Goal: Information Seeking & Learning: Learn about a topic

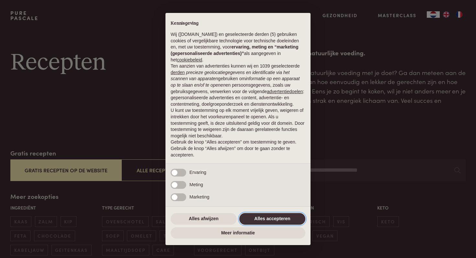
click at [269, 223] on button "Alles accepteren" at bounding box center [272, 219] width 66 height 12
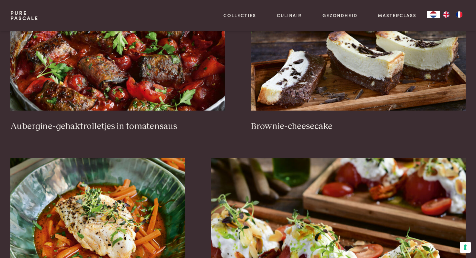
scroll to position [307, 0]
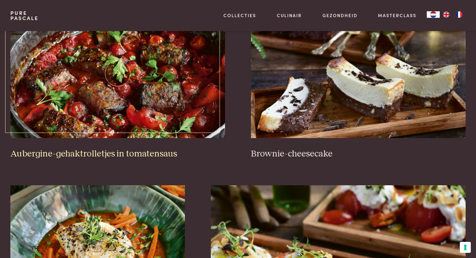
click at [117, 78] on img at bounding box center [117, 74] width 215 height 130
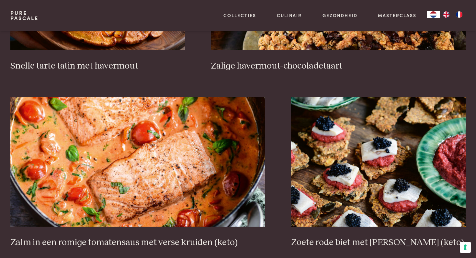
scroll to position [1197, 0]
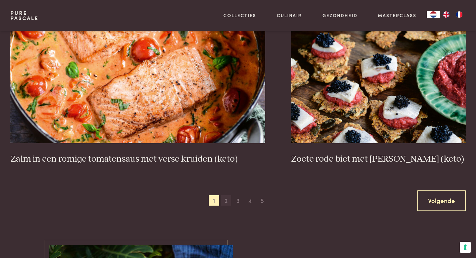
click at [225, 203] on span "2" at bounding box center [226, 201] width 10 height 10
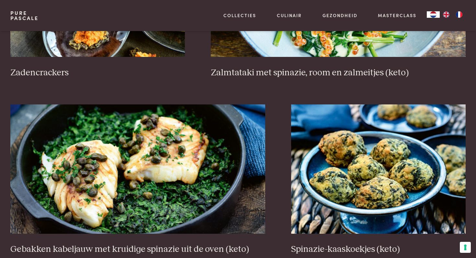
scroll to position [1151, 0]
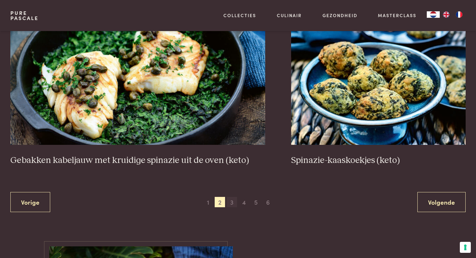
click at [231, 197] on span "3" at bounding box center [232, 202] width 10 height 10
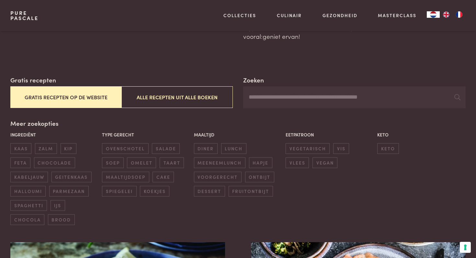
scroll to position [157, 0]
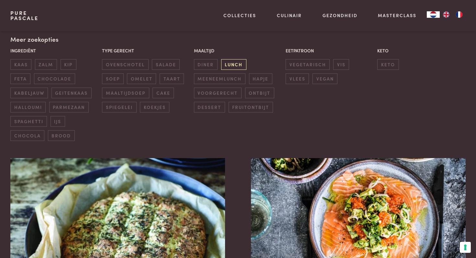
click at [229, 65] on span "lunch" at bounding box center [233, 64] width 25 height 11
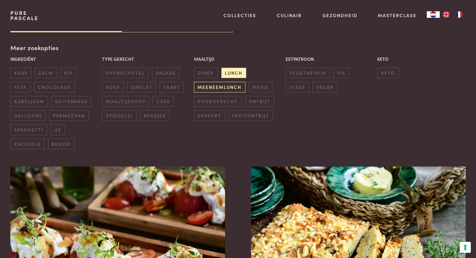
scroll to position [149, 0]
click at [215, 85] on span "meeneemlunch" at bounding box center [219, 87] width 51 height 11
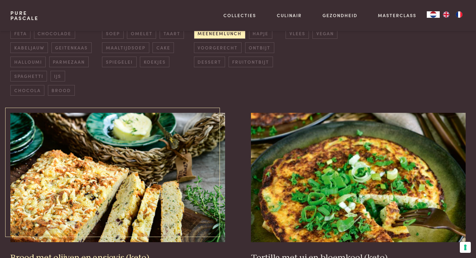
scroll to position [274, 0]
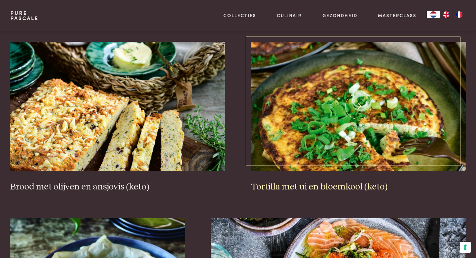
click at [314, 159] on img at bounding box center [358, 107] width 215 height 130
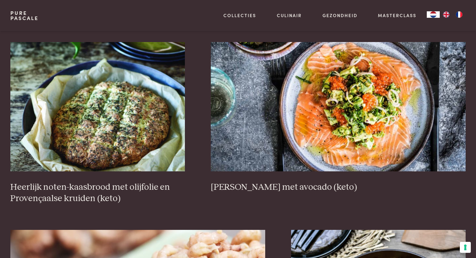
scroll to position [451, 0]
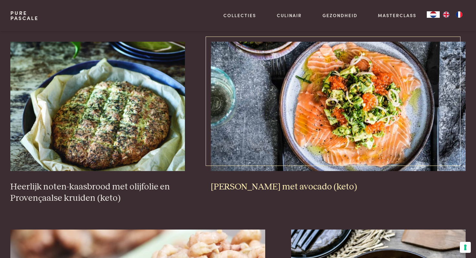
click at [247, 163] on img at bounding box center [338, 107] width 255 height 130
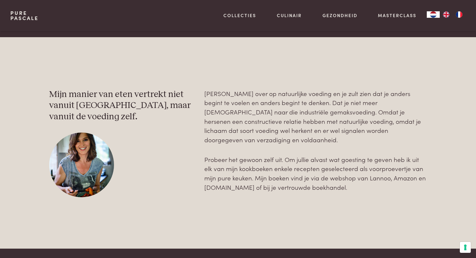
scroll to position [1913, 0]
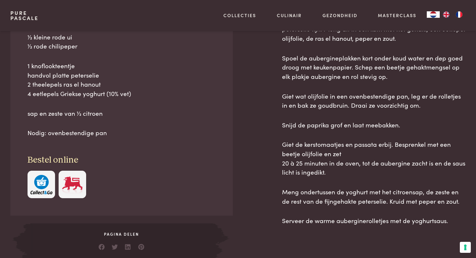
scroll to position [390, 0]
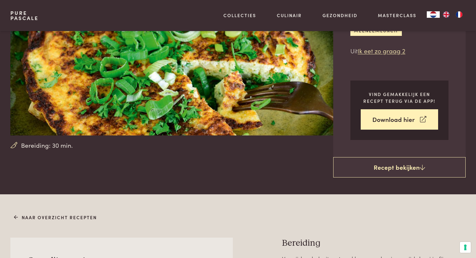
scroll to position [32, 0]
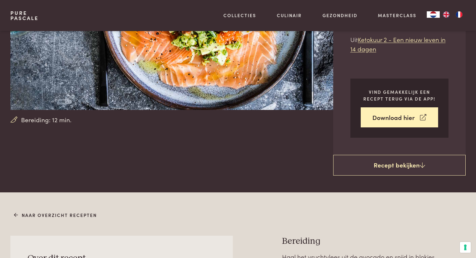
scroll to position [39, 0]
